Goal: Navigation & Orientation: Find specific page/section

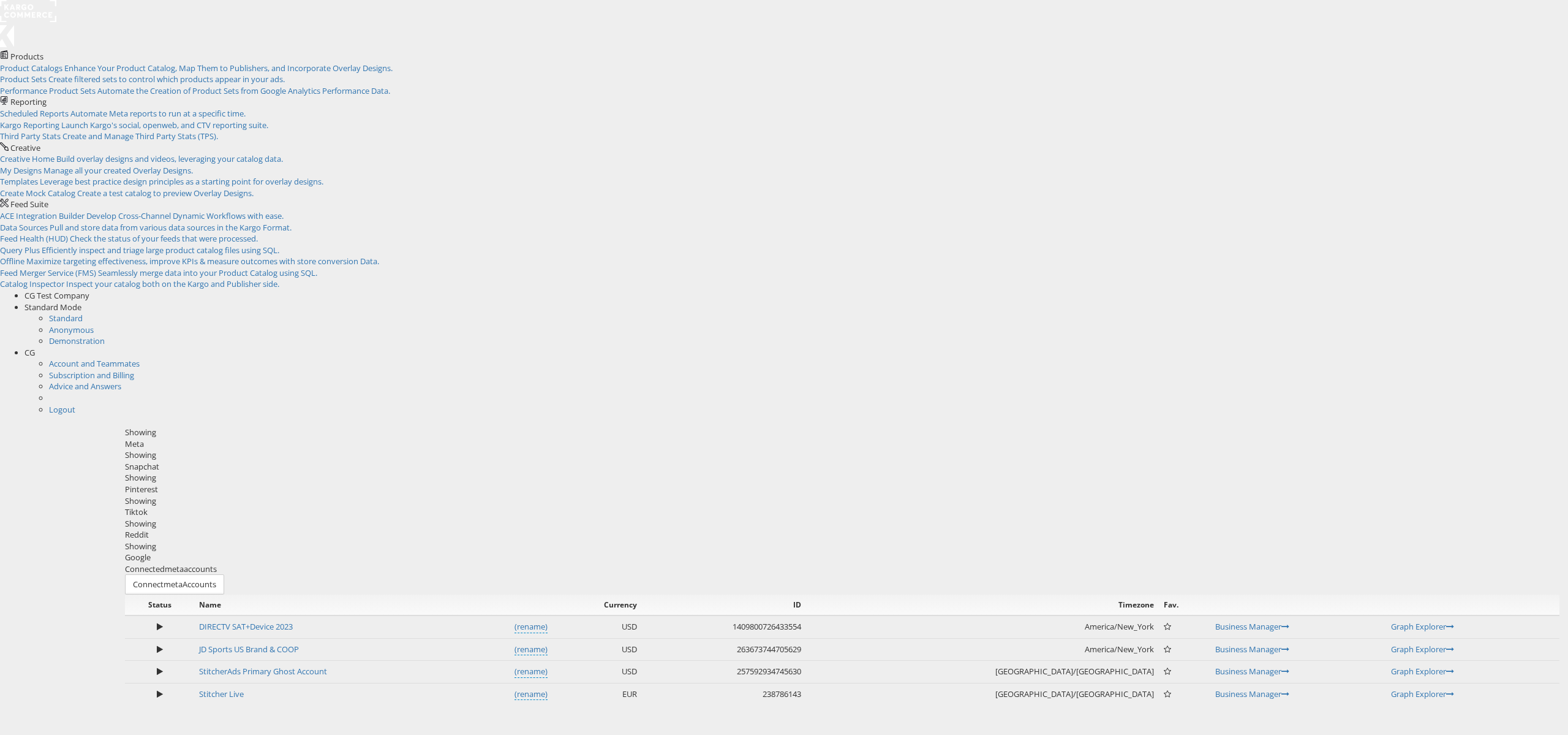
click at [1417, 290] on div "CG Test Company" at bounding box center [796, 296] width 1543 height 12
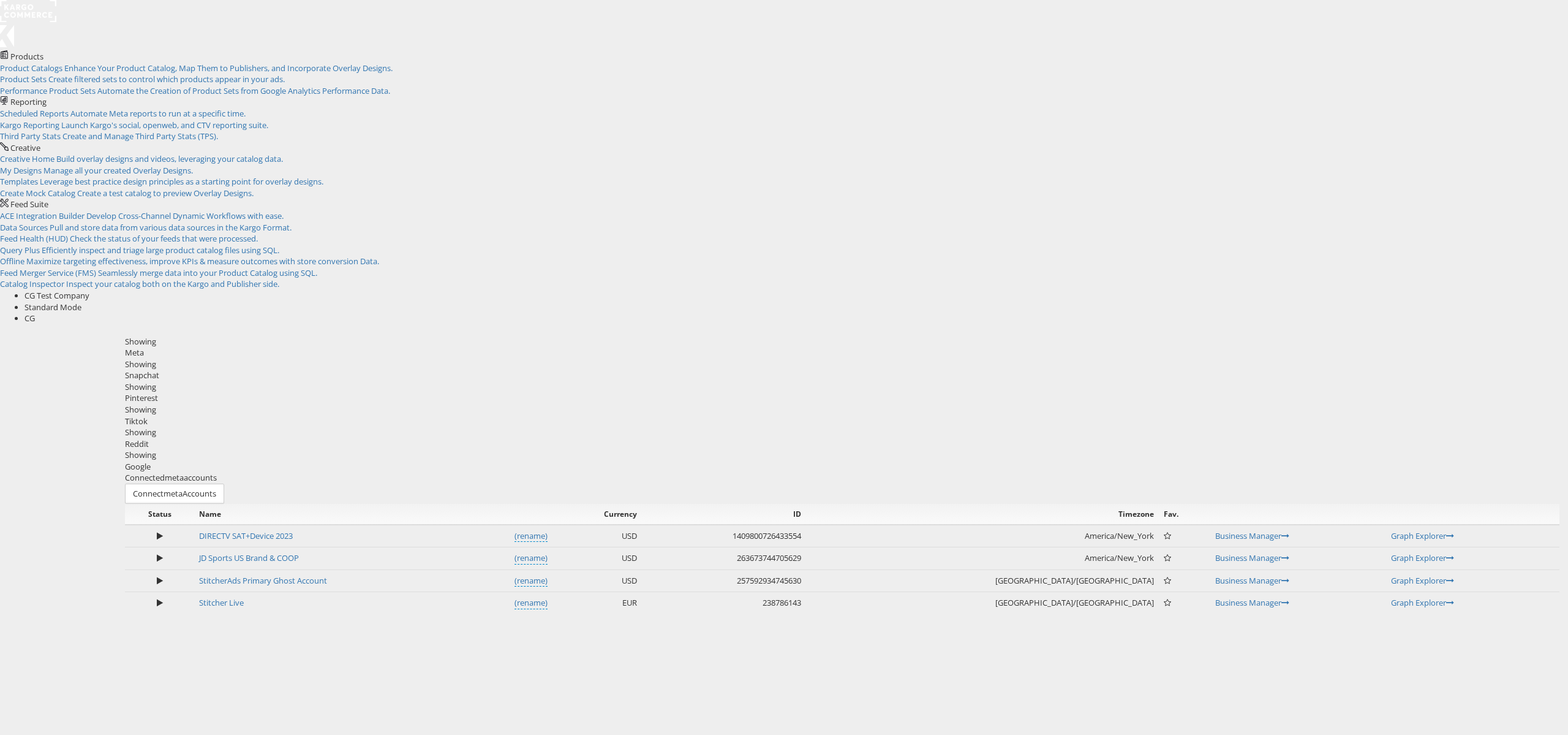
click at [1404, 290] on div "CG Test Company" at bounding box center [796, 296] width 1543 height 12
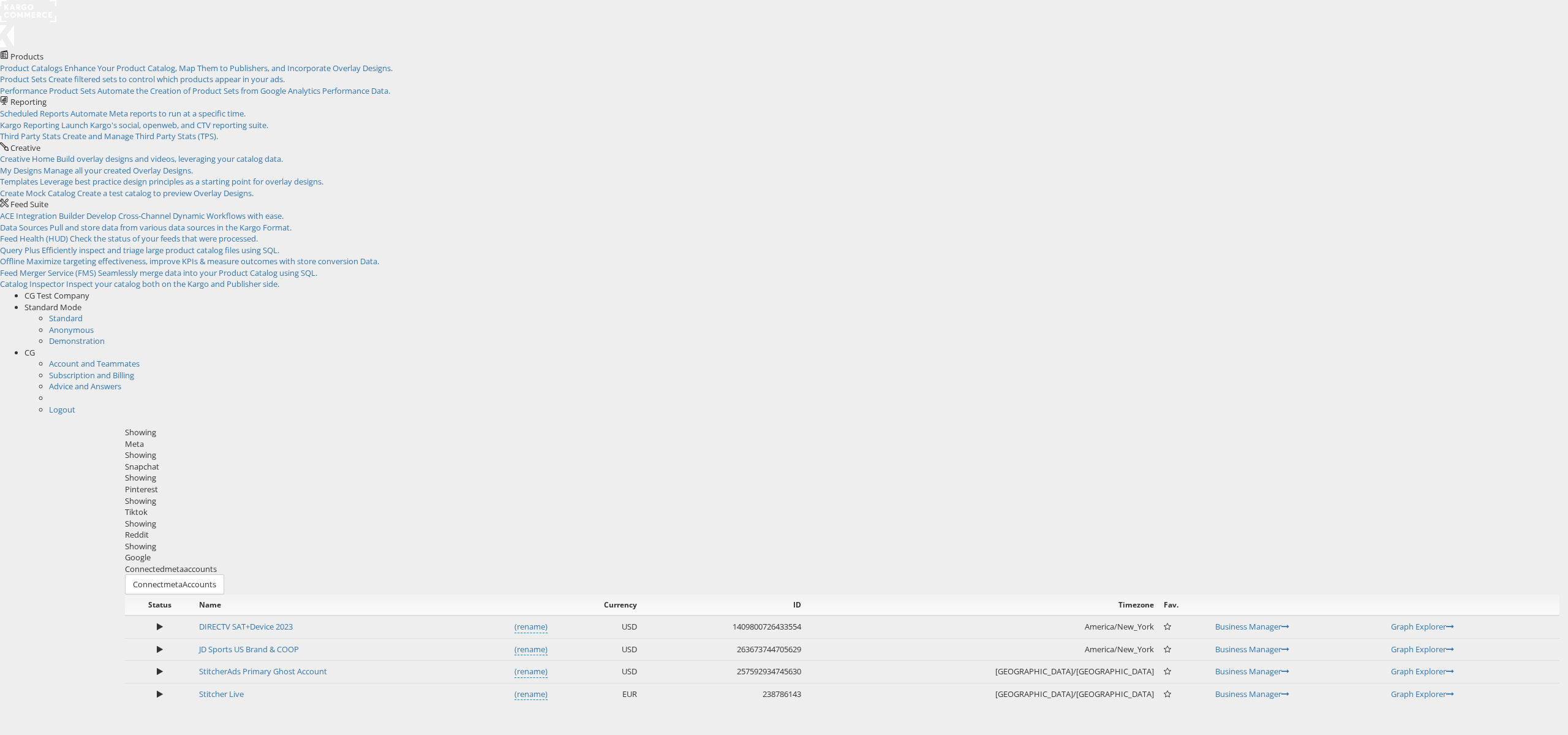
click at [89, 290] on span "CG Test Company" at bounding box center [57, 296] width 65 height 11
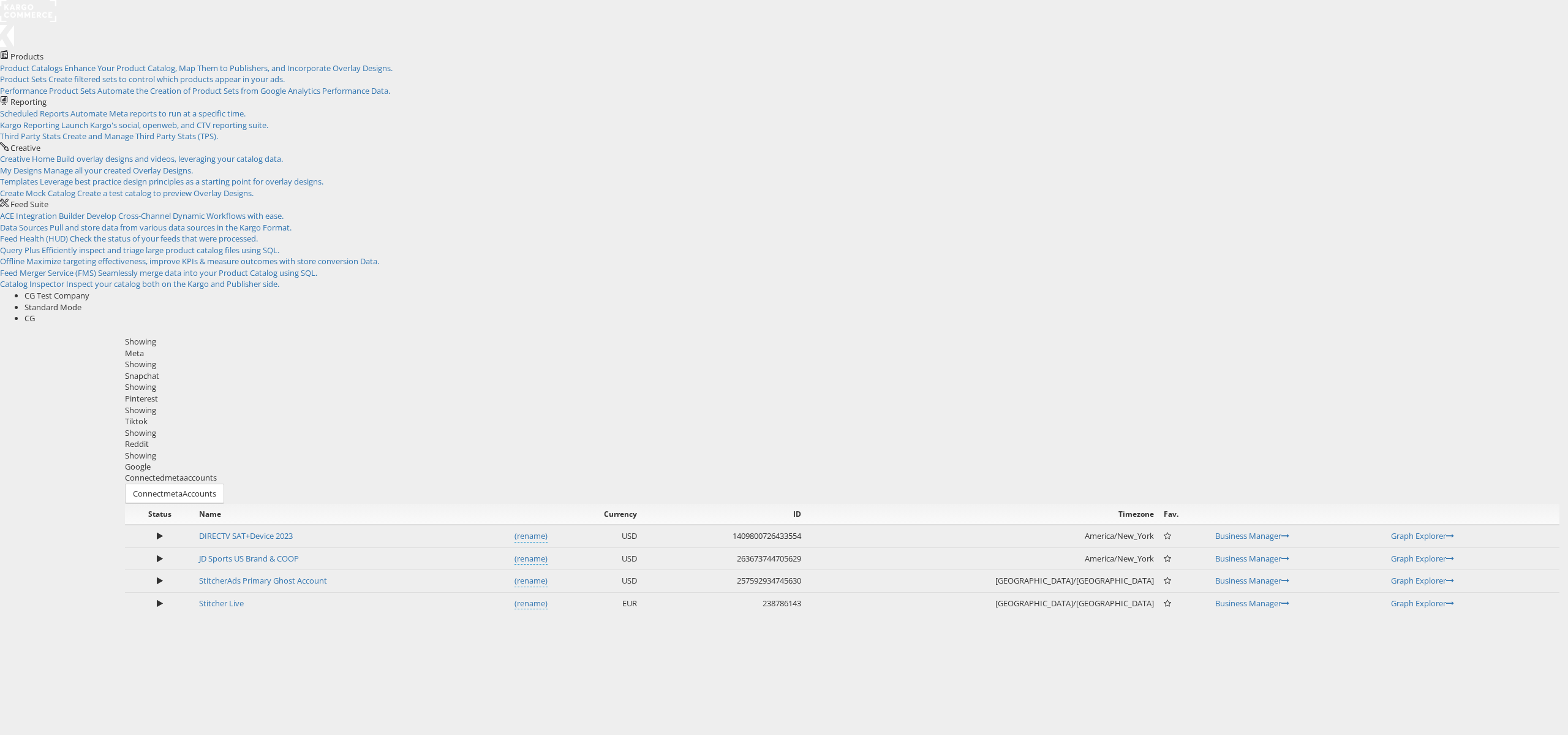
click at [89, 290] on span "CG Test Company" at bounding box center [57, 296] width 65 height 11
click at [1366, 28] on div "Products Product Catalogs Enhance Your Product Catalog, Map Them to Publishers,…" at bounding box center [784, 162] width 1568 height 324
click at [1365, 290] on div "CG Test Company" at bounding box center [796, 296] width 1543 height 12
click at [89, 290] on span "CG Test Company" at bounding box center [57, 296] width 65 height 11
